Goal: Check status

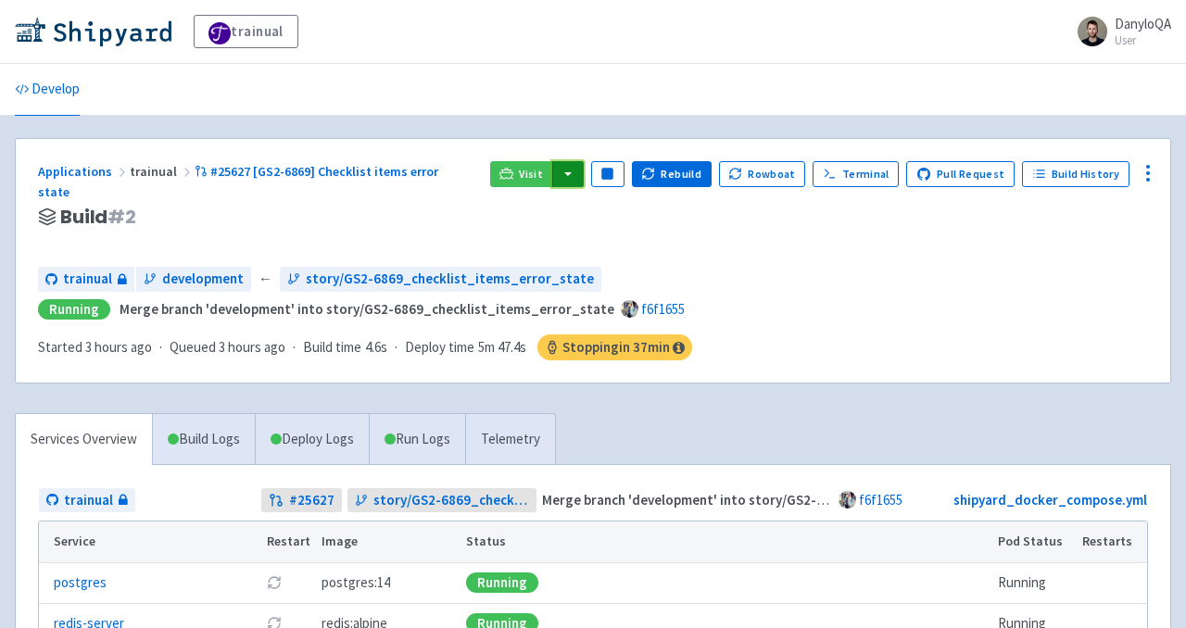
click at [574, 175] on button "button" at bounding box center [568, 174] width 32 height 26
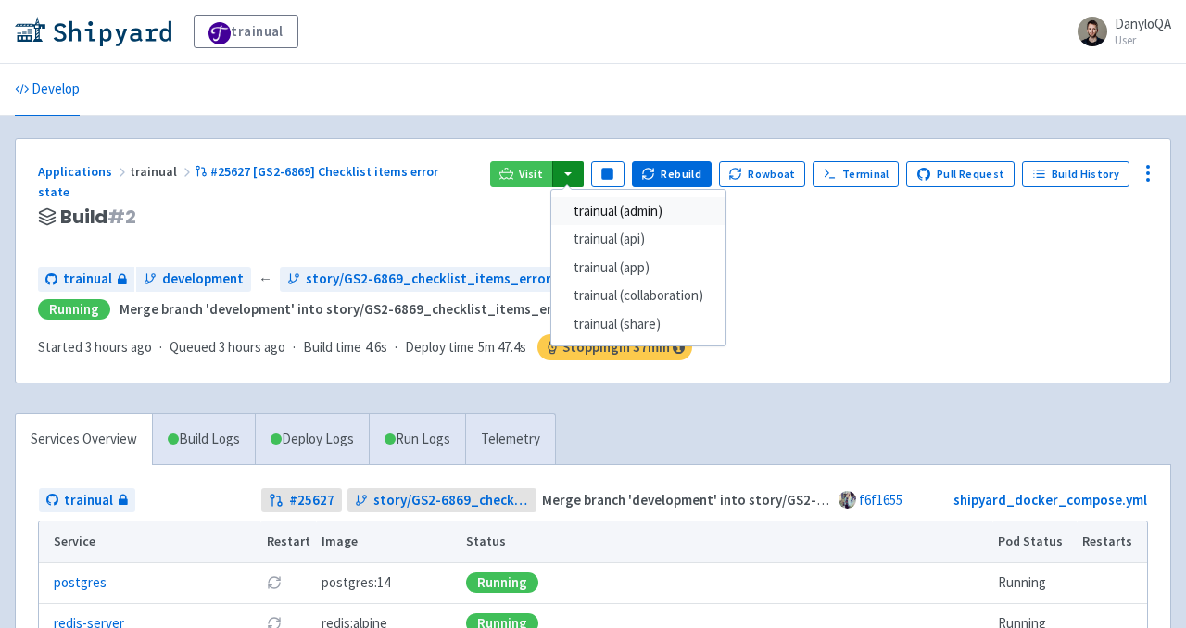
click at [618, 207] on link "trainual (admin)" at bounding box center [638, 211] width 174 height 29
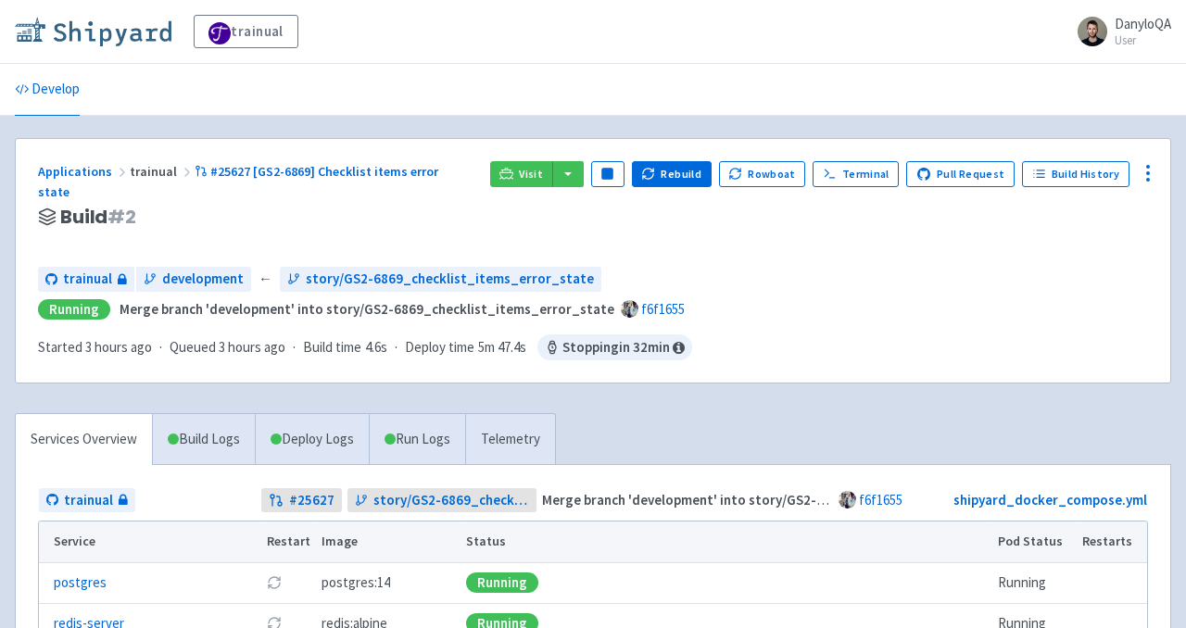
click at [143, 39] on img at bounding box center [93, 32] width 157 height 30
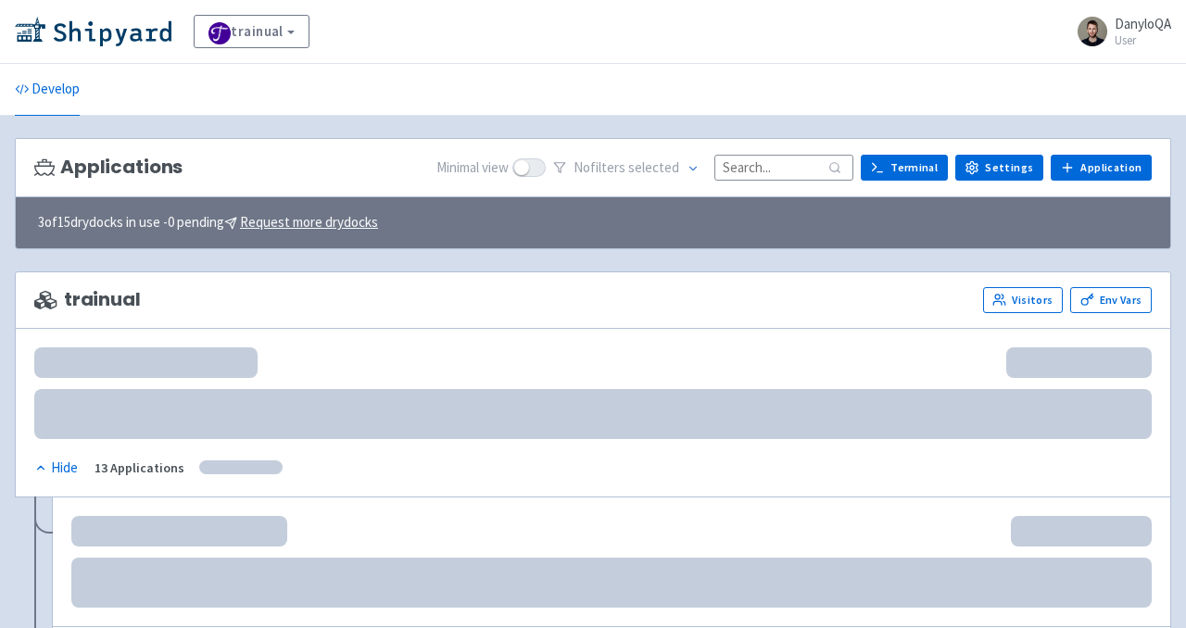
click at [754, 171] on input at bounding box center [784, 167] width 139 height 25
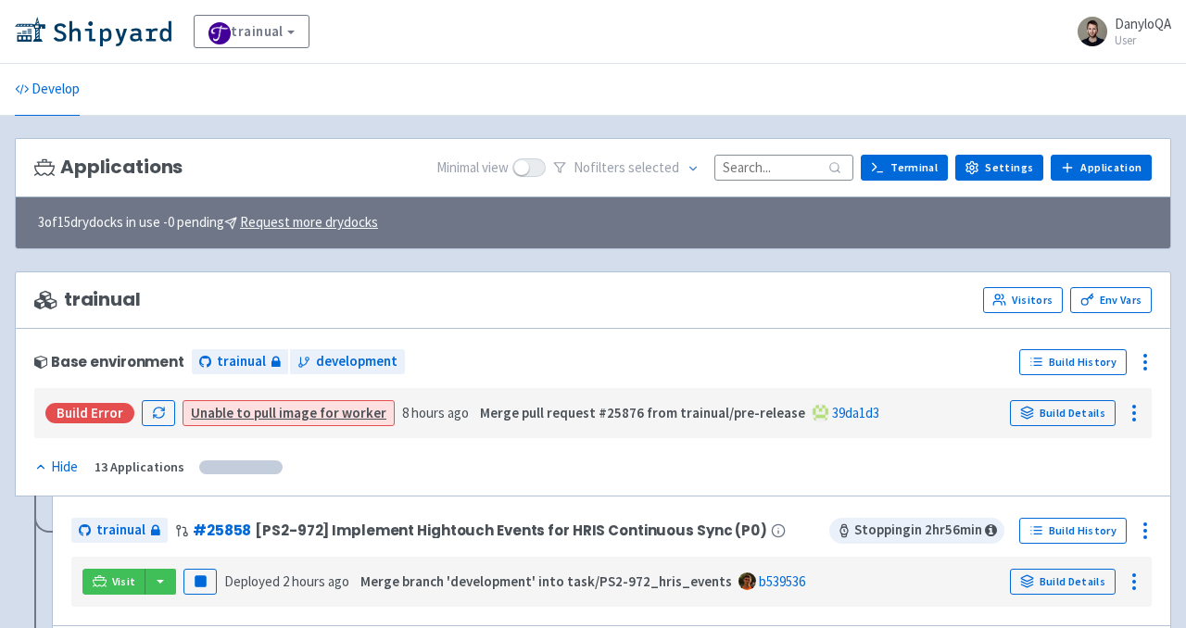
paste input "25682"
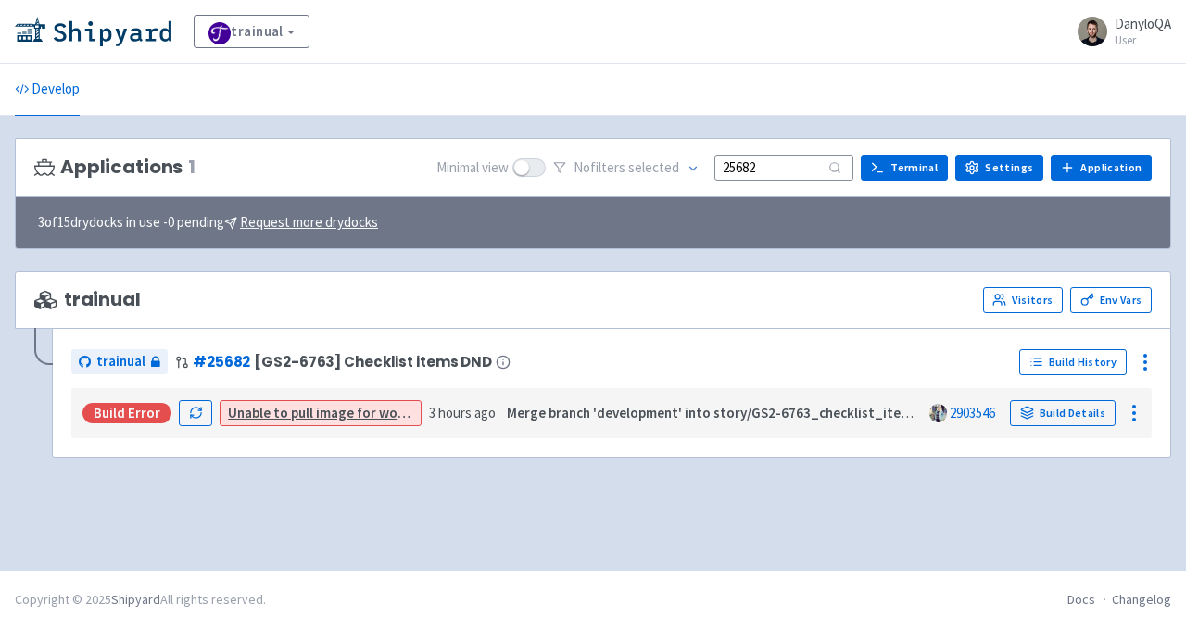
type input "25682"
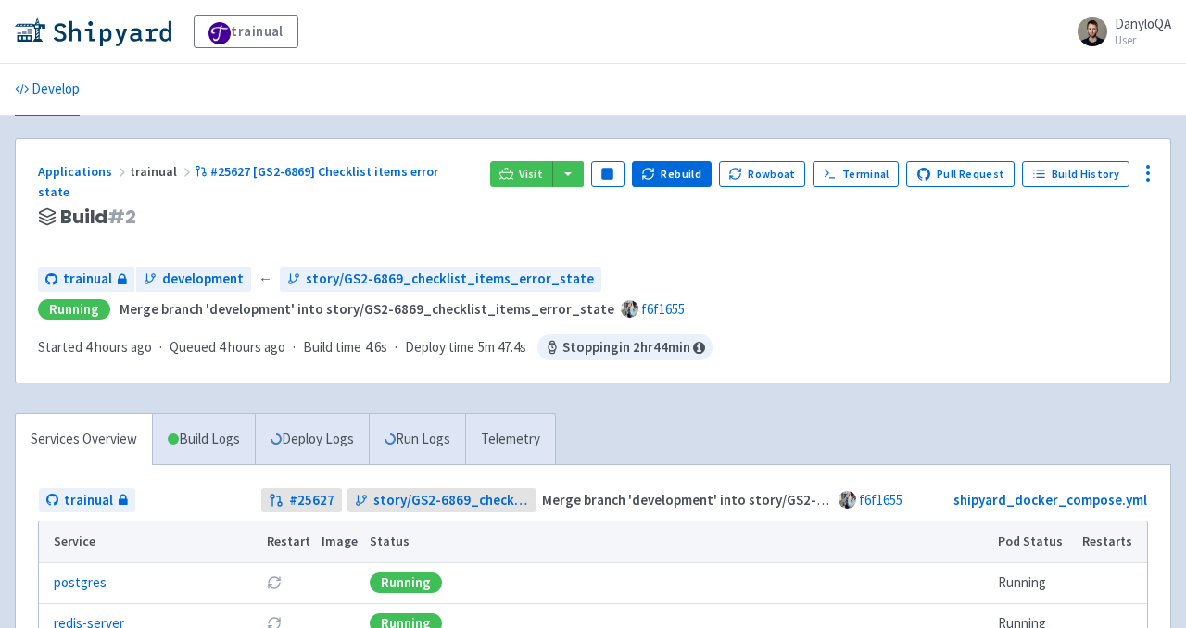
click at [578, 159] on div "Applications trainual #25627 [GS2-6869] Checklist items error state Build # 2 V…" at bounding box center [593, 261] width 1155 height 245
click at [579, 183] on button "button" at bounding box center [568, 174] width 32 height 26
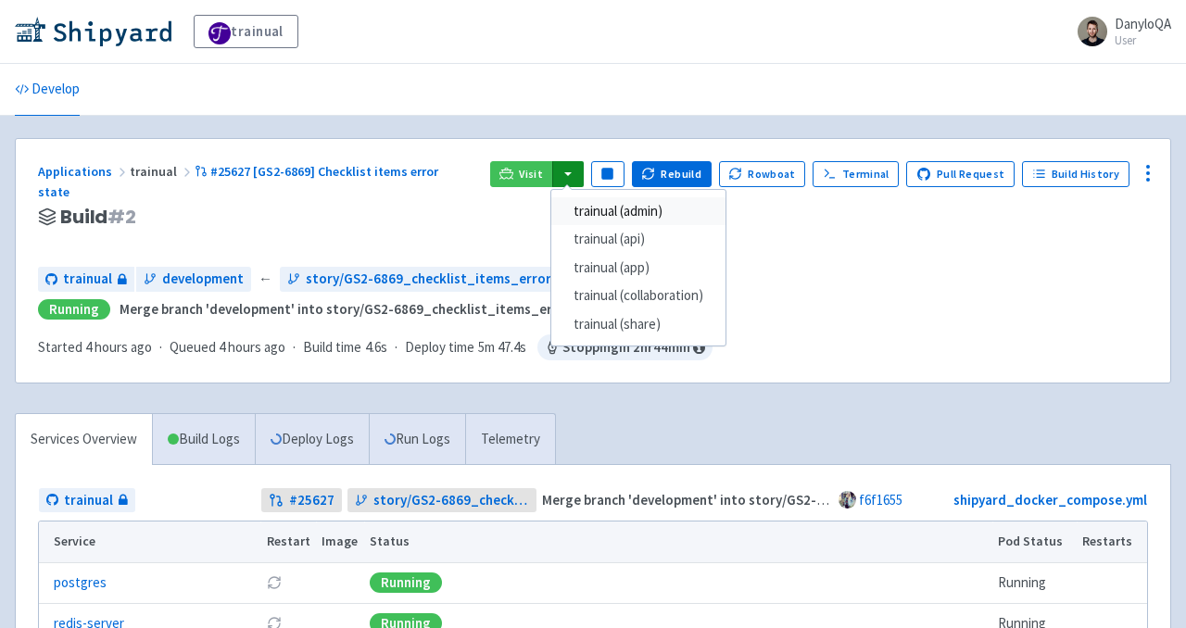
click at [600, 204] on link "trainual (admin)" at bounding box center [638, 211] width 174 height 29
